Goal: Information Seeking & Learning: Learn about a topic

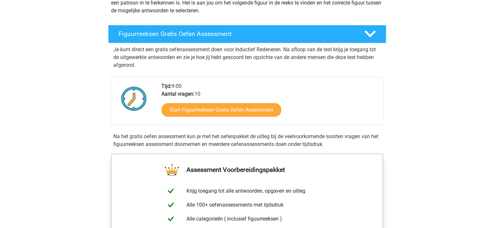
scroll to position [97, 0]
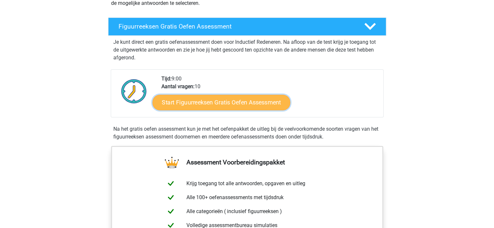
click at [197, 102] on link "Start Figuurreeksen Gratis Oefen Assessment" at bounding box center [221, 102] width 138 height 16
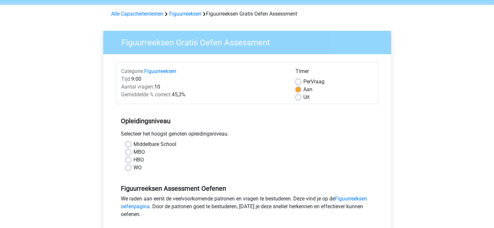
scroll to position [32, 0]
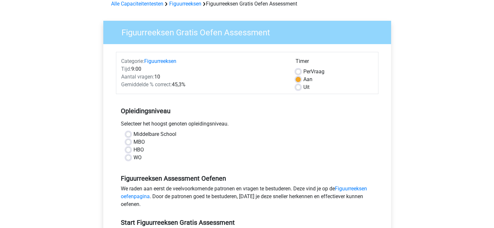
click at [133, 150] on label "HBO" at bounding box center [138, 150] width 10 height 8
click at [126, 150] on input "HBO" at bounding box center [128, 149] width 5 height 6
radio input "true"
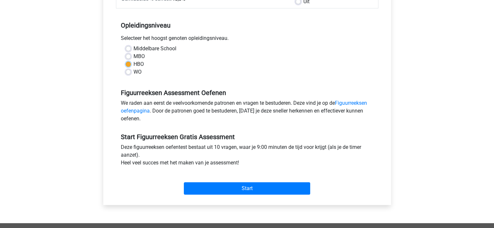
scroll to position [130, 0]
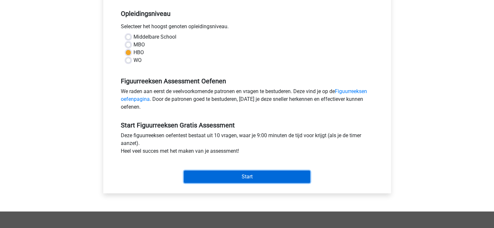
click at [236, 177] on input "Start" at bounding box center [247, 177] width 126 height 12
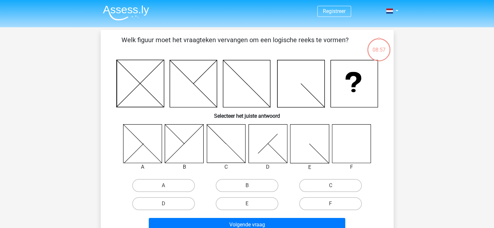
click at [345, 140] on icon at bounding box center [351, 143] width 39 height 39
click at [326, 202] on label "F" at bounding box center [330, 203] width 63 height 13
click at [331, 204] on input "F" at bounding box center [333, 206] width 4 height 4
radio input "true"
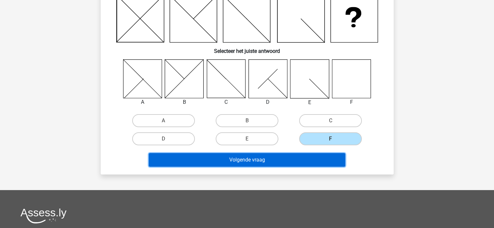
click at [284, 160] on button "Volgende vraag" at bounding box center [247, 160] width 196 height 14
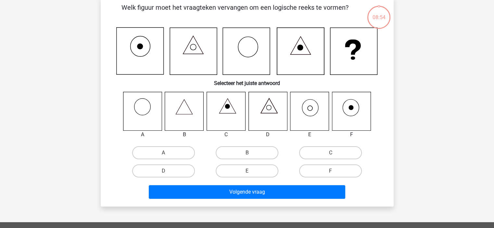
scroll to position [30, 0]
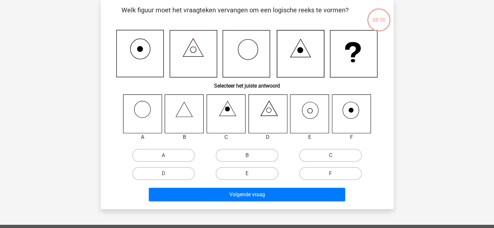
click at [314, 109] on icon at bounding box center [309, 113] width 39 height 39
click at [246, 172] on label "E" at bounding box center [247, 173] width 63 height 13
click at [247, 174] on input "E" at bounding box center [249, 176] width 4 height 4
radio input "true"
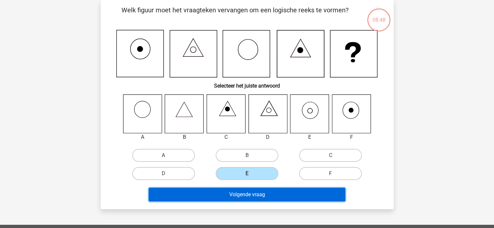
click at [255, 194] on button "Volgende vraag" at bounding box center [247, 195] width 196 height 14
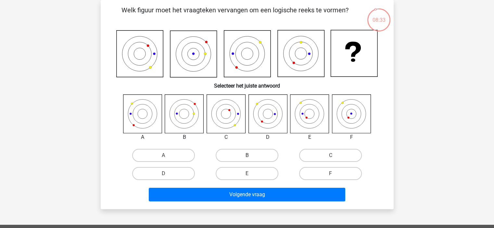
click at [235, 156] on label "B" at bounding box center [247, 155] width 63 height 13
click at [247, 156] on input "B" at bounding box center [249, 158] width 4 height 4
radio input "true"
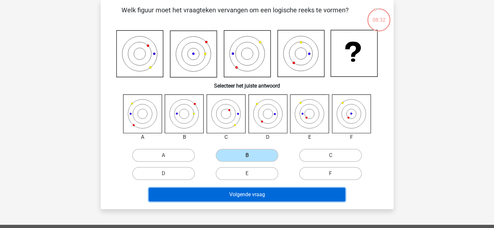
click at [214, 198] on button "Volgende vraag" at bounding box center [247, 195] width 196 height 14
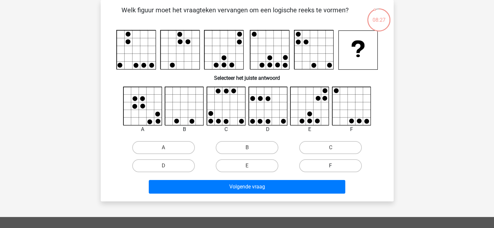
click at [341, 166] on label "F" at bounding box center [330, 165] width 63 height 13
click at [335, 166] on input "F" at bounding box center [333, 168] width 4 height 4
radio input "true"
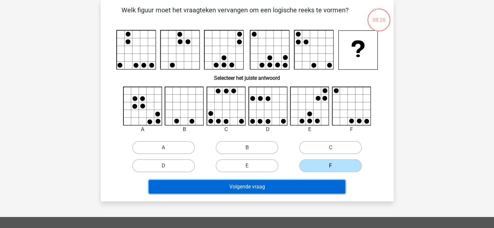
click at [307, 187] on button "Volgende vraag" at bounding box center [247, 187] width 196 height 14
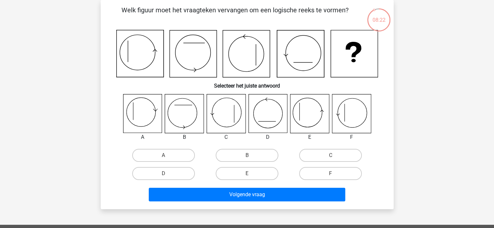
click at [333, 175] on input "F" at bounding box center [333, 176] width 4 height 4
radio input "true"
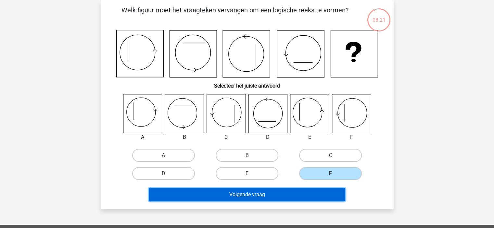
click at [315, 194] on button "Volgende vraag" at bounding box center [247, 195] width 196 height 14
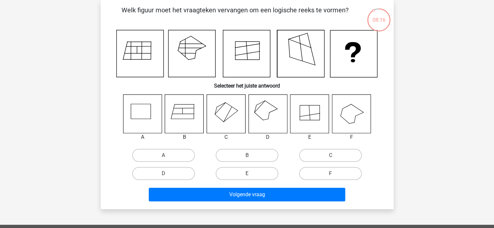
click at [261, 114] on icon at bounding box center [267, 113] width 39 height 39
click at [155, 174] on label "D" at bounding box center [163, 173] width 63 height 13
click at [163, 174] on input "D" at bounding box center [165, 176] width 4 height 4
radio input "true"
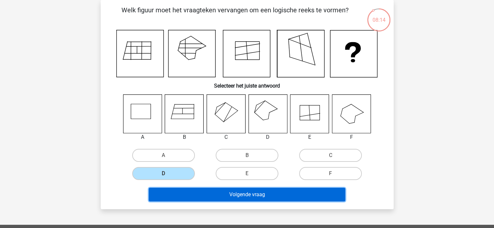
click at [208, 199] on button "Volgende vraag" at bounding box center [247, 195] width 196 height 14
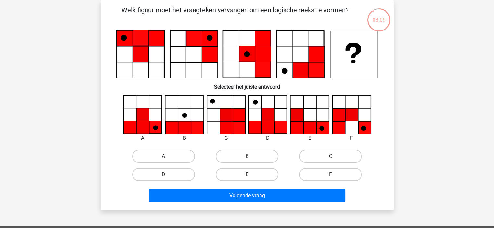
click at [168, 156] on label "A" at bounding box center [163, 156] width 63 height 13
click at [168, 157] on input "A" at bounding box center [165, 159] width 4 height 4
radio input "true"
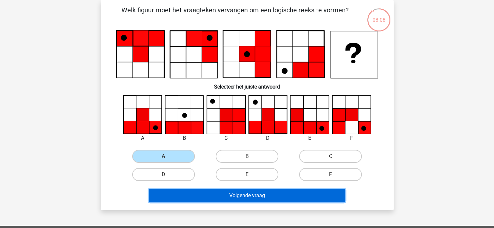
click at [226, 196] on button "Volgende vraag" at bounding box center [247, 196] width 196 height 14
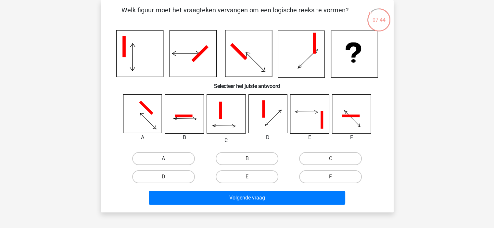
click at [168, 156] on label "A" at bounding box center [163, 158] width 63 height 13
click at [168, 159] on input "A" at bounding box center [165, 161] width 4 height 4
radio input "true"
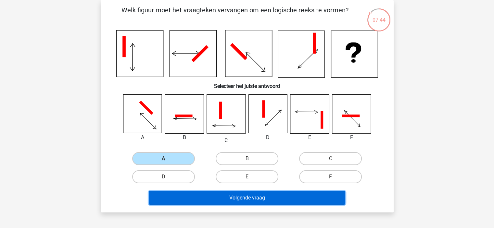
click at [219, 195] on button "Volgende vraag" at bounding box center [247, 198] width 196 height 14
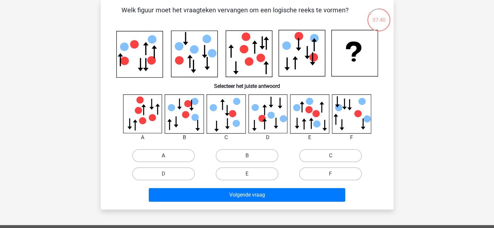
click at [185, 156] on label "A" at bounding box center [163, 155] width 63 height 13
click at [168, 156] on input "A" at bounding box center [165, 158] width 4 height 4
radio input "true"
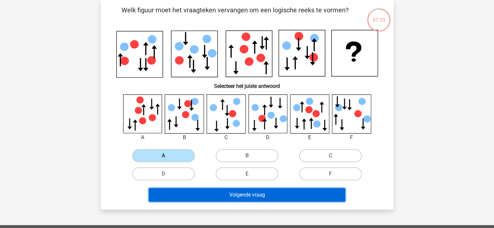
click at [219, 198] on button "Volgende vraag" at bounding box center [247, 195] width 196 height 14
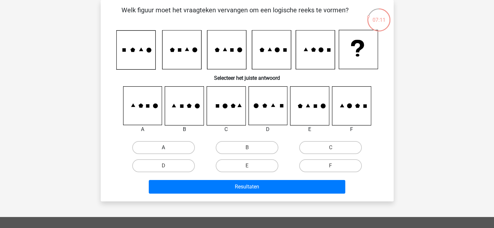
click at [162, 147] on label "A" at bounding box center [163, 147] width 63 height 13
click at [163, 148] on input "A" at bounding box center [165, 150] width 4 height 4
radio input "true"
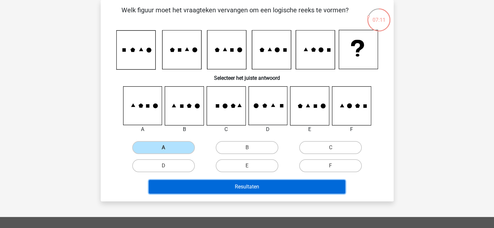
click at [222, 185] on button "Resultaten" at bounding box center [247, 187] width 196 height 14
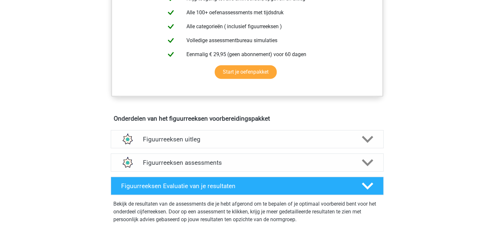
scroll to position [292, 0]
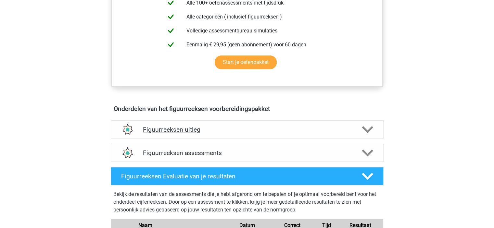
click at [274, 129] on h4 "Figuurreeksen uitleg" at bounding box center [247, 129] width 208 height 7
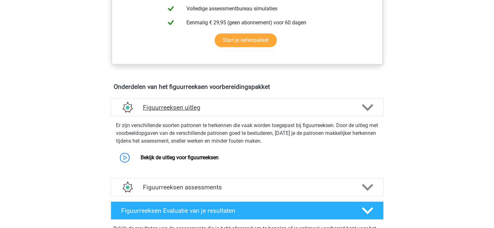
scroll to position [357, 0]
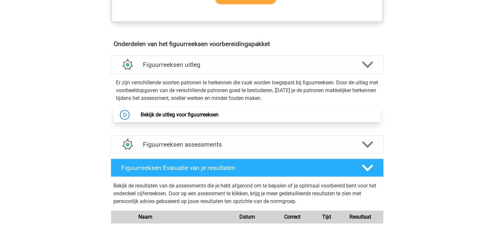
click at [163, 113] on link "Bekijk de uitleg voor figuurreeksen" at bounding box center [180, 115] width 78 height 6
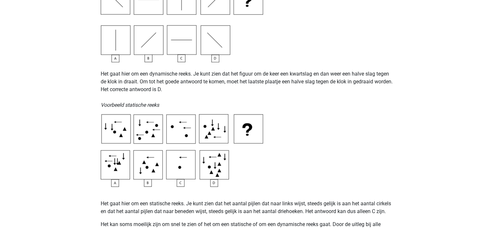
scroll to position [227, 0]
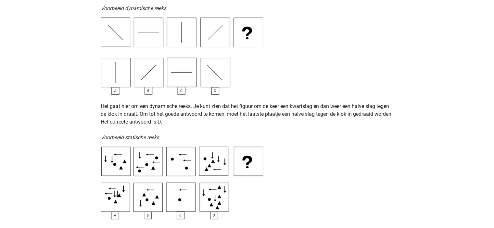
click at [220, 27] on img at bounding box center [182, 56] width 162 height 77
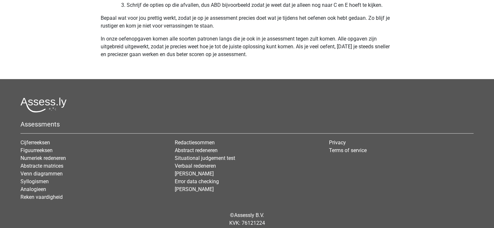
scroll to position [2075, 0]
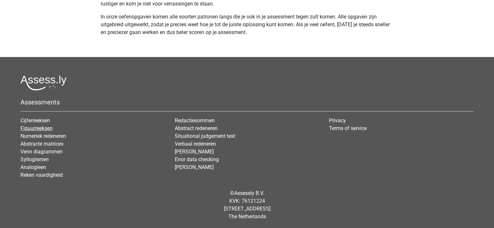
click at [38, 129] on link "Figuurreeksen" at bounding box center [36, 128] width 32 height 6
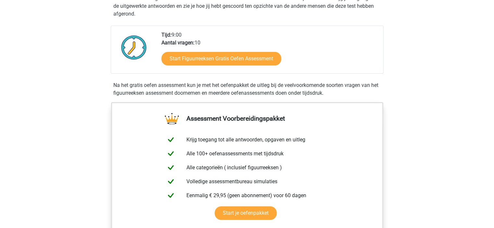
scroll to position [130, 0]
